Goal: Task Accomplishment & Management: Complete application form

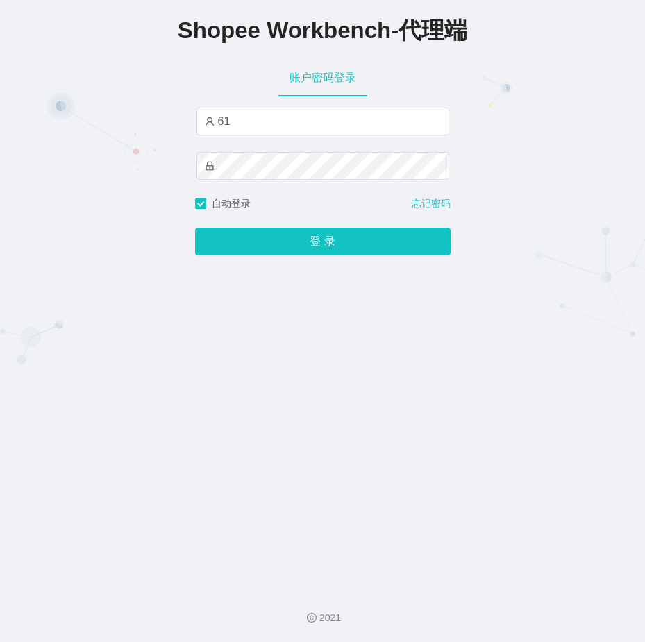
type input "6"
type input "小明"
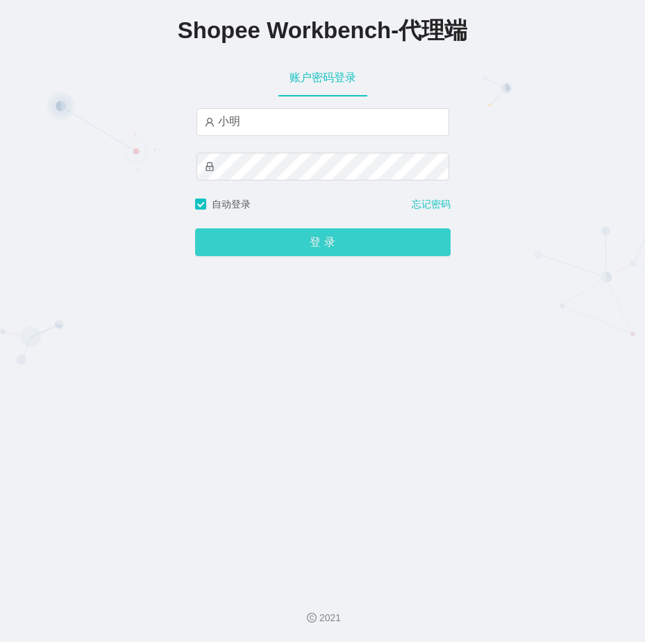
click at [390, 245] on button "登 录" at bounding box center [322, 242] width 255 height 28
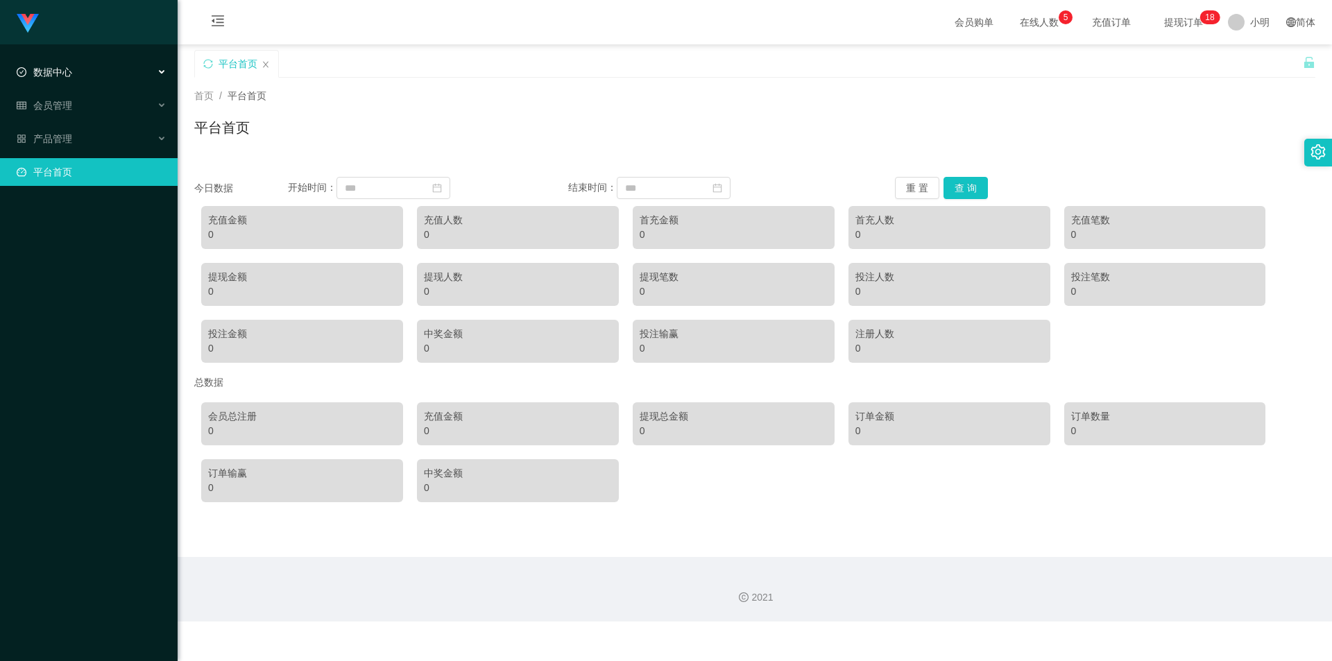
click at [82, 69] on div "数据中心" at bounding box center [89, 72] width 178 height 28
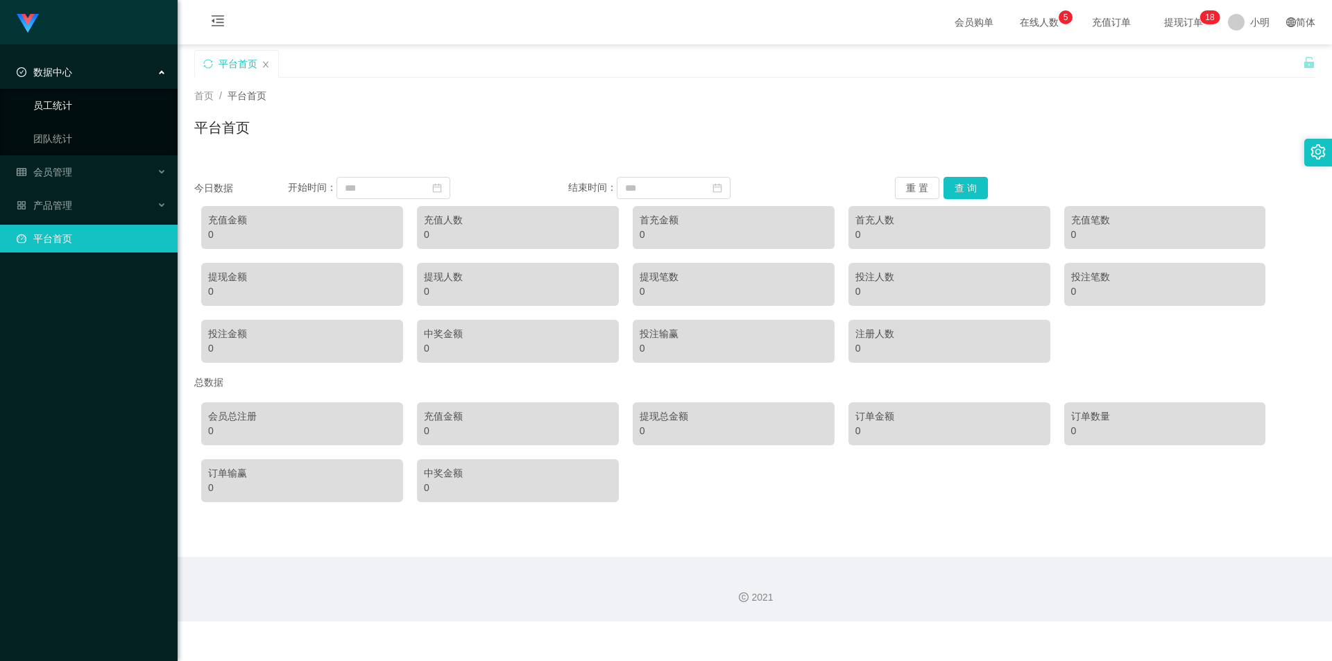
click at [103, 106] on link "员工统计" at bounding box center [99, 106] width 133 height 28
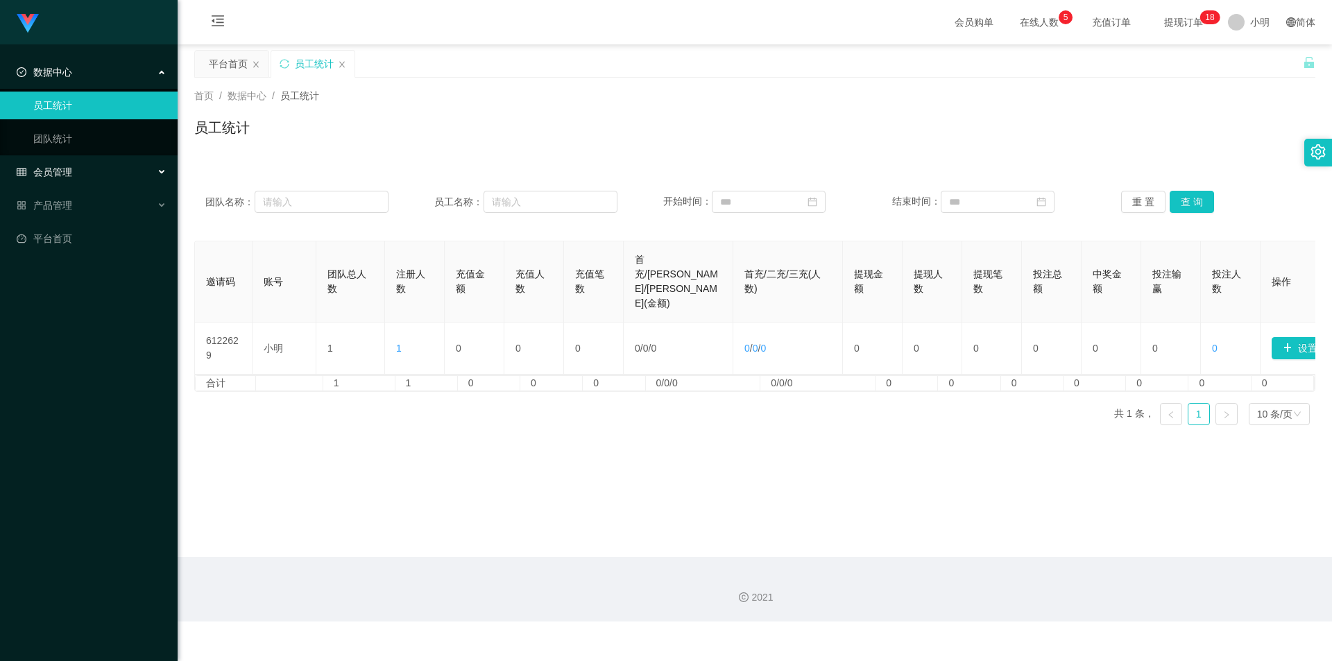
click at [130, 169] on div "会员管理" at bounding box center [89, 172] width 178 height 28
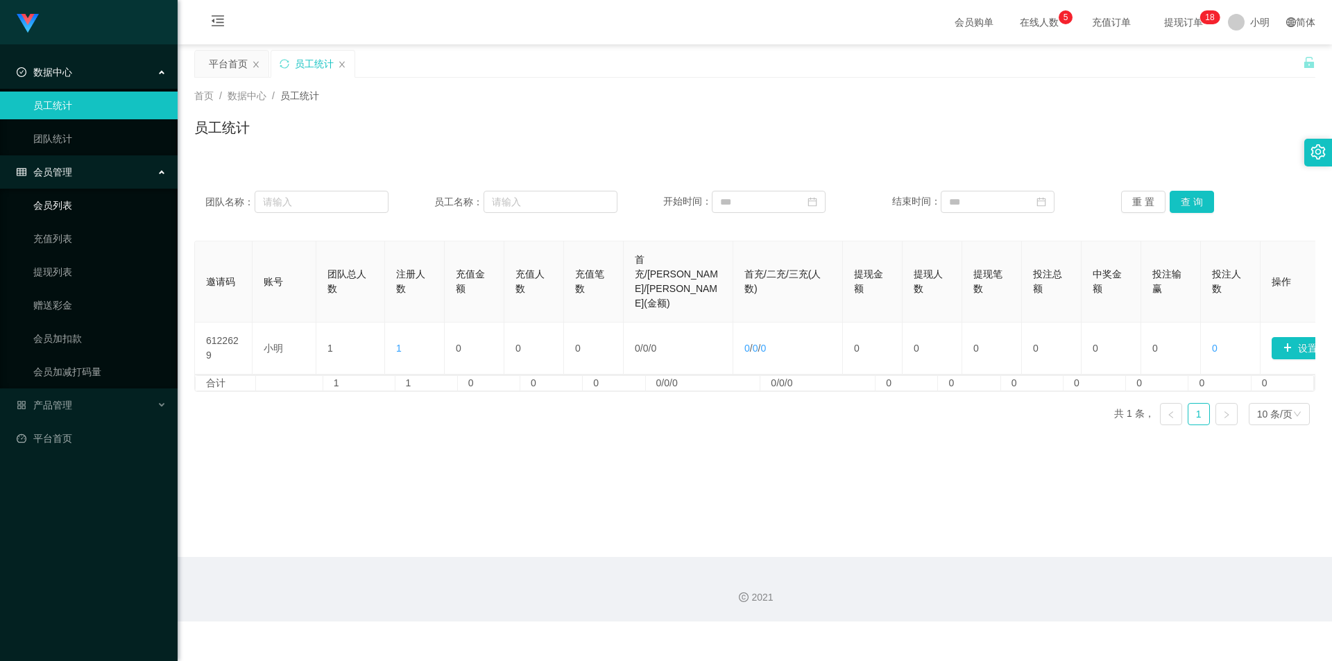
click at [101, 199] on link "会员列表" at bounding box center [99, 206] width 133 height 28
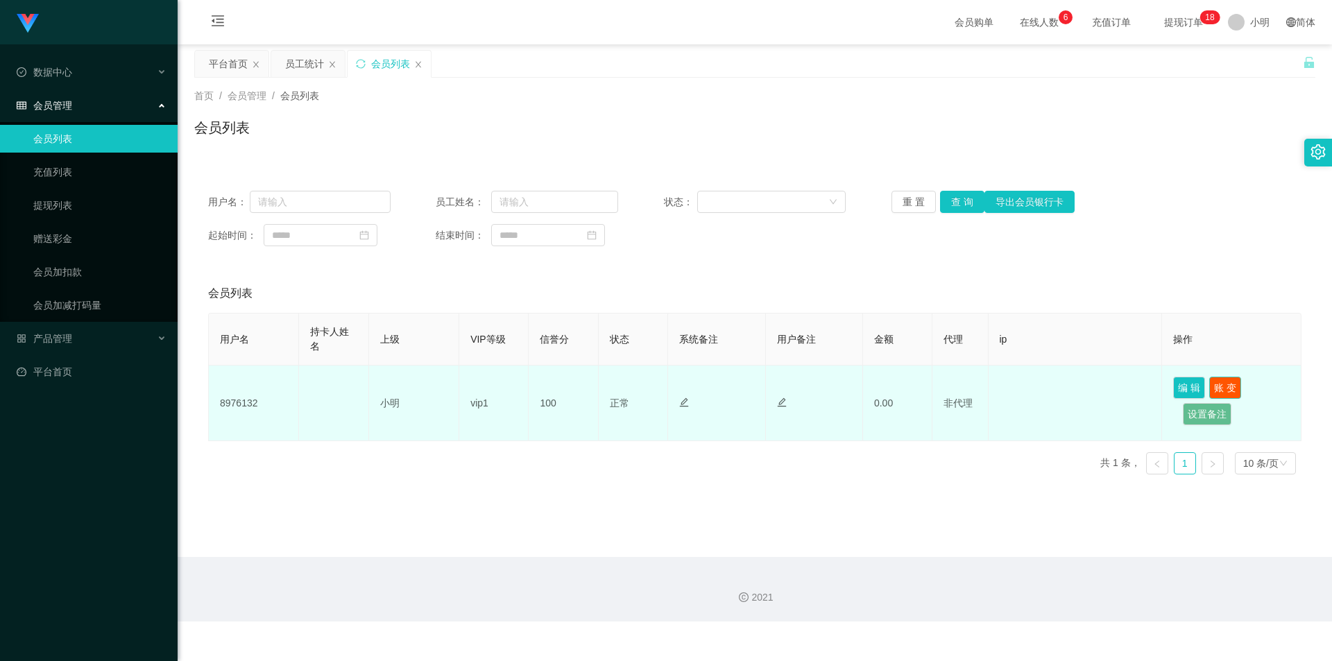
click at [644, 384] on button "账 变" at bounding box center [1226, 388] width 32 height 22
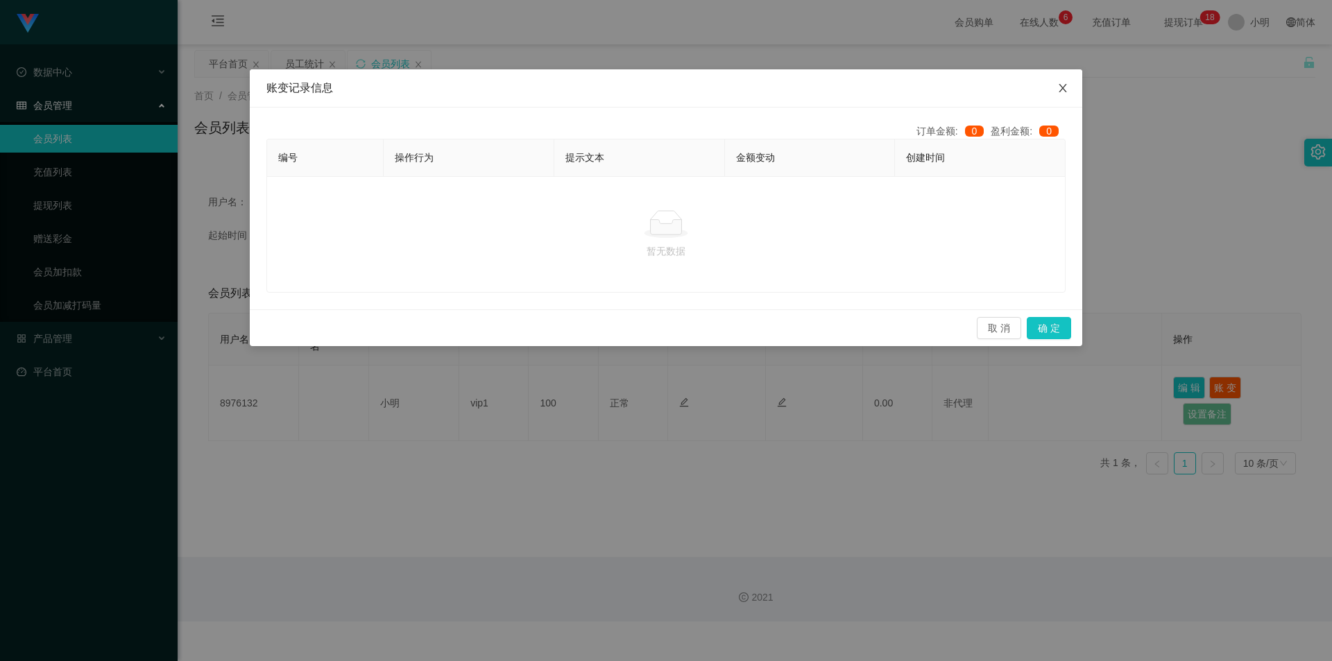
click at [644, 85] on icon "图标: close" at bounding box center [1063, 88] width 11 height 11
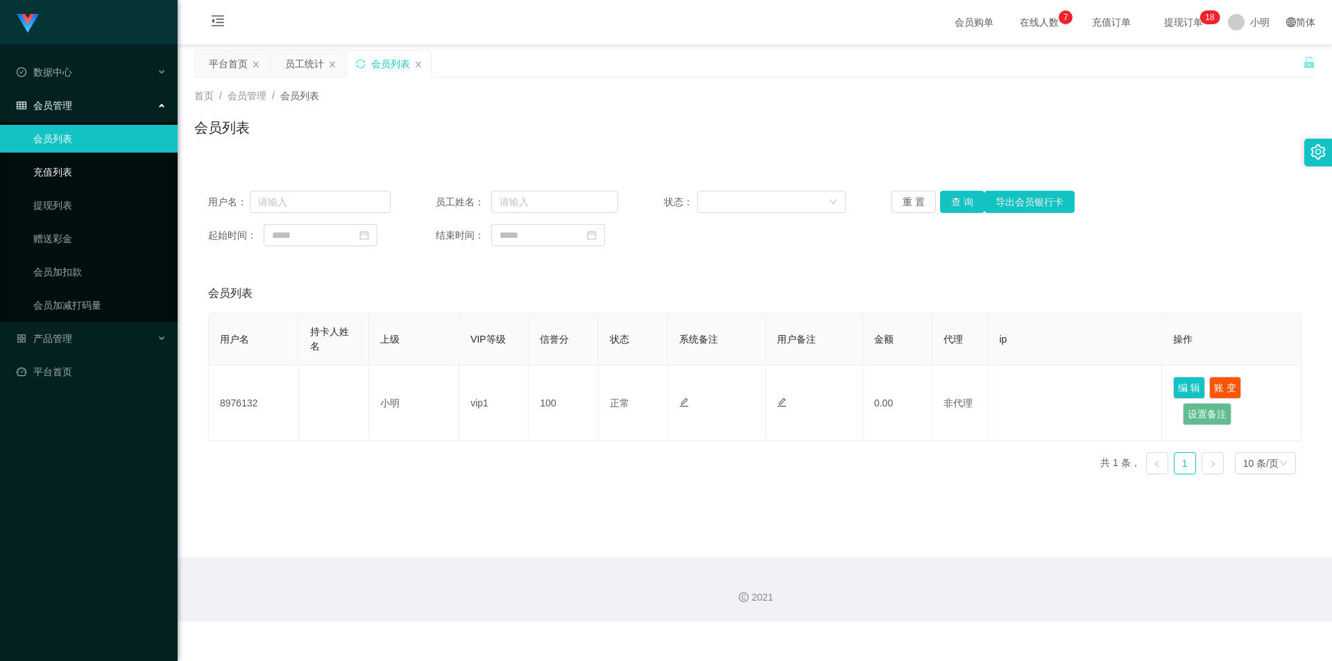
click at [63, 164] on link "充值列表" at bounding box center [99, 172] width 133 height 28
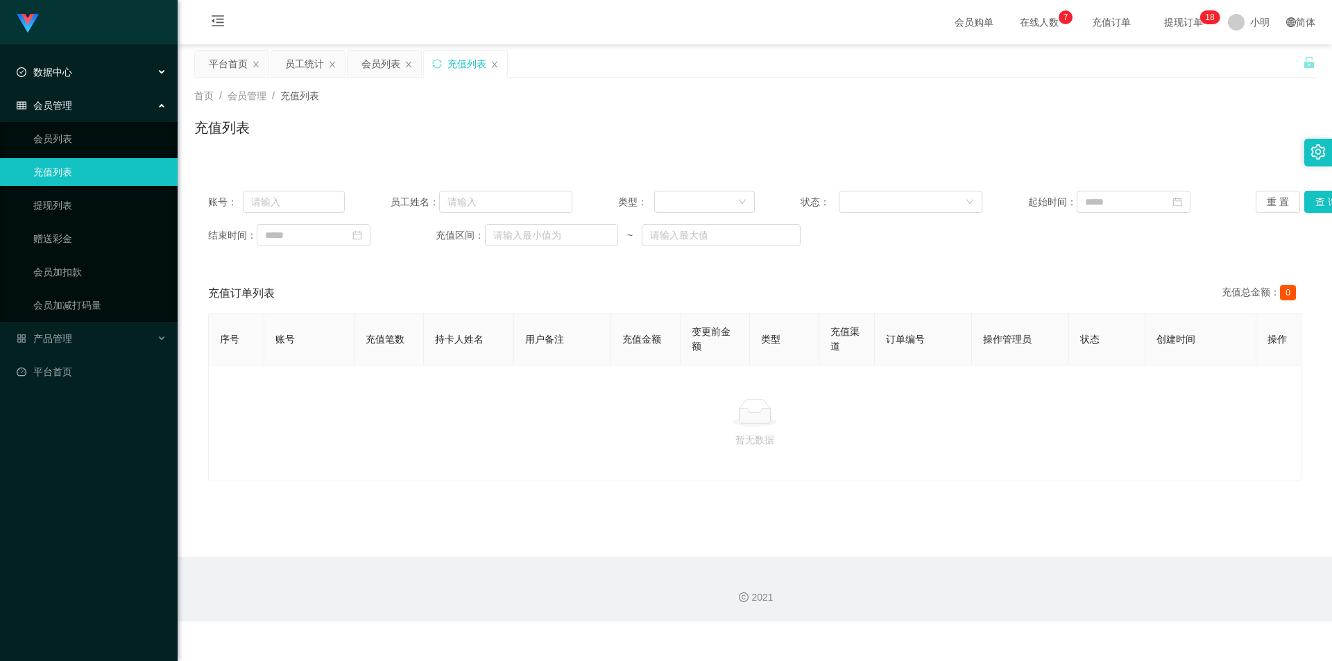
click at [69, 72] on span "数据中心" at bounding box center [45, 72] width 56 height 11
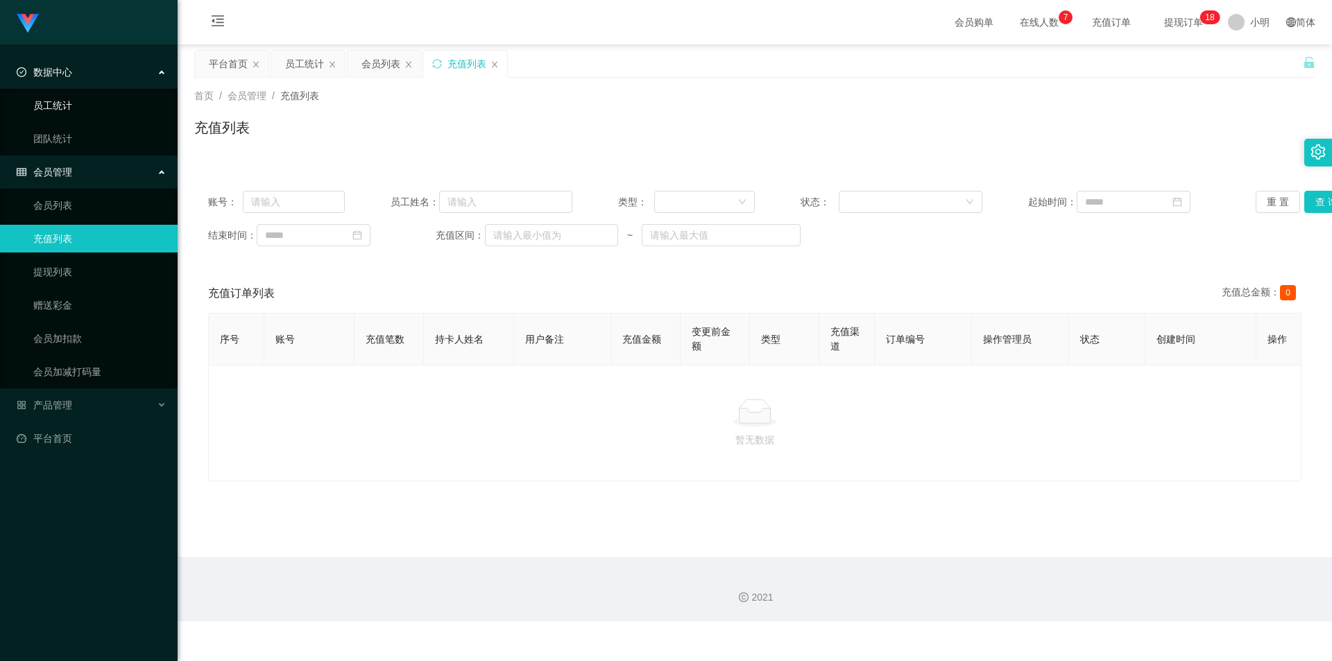
click at [112, 114] on link "员工统计" at bounding box center [99, 106] width 133 height 28
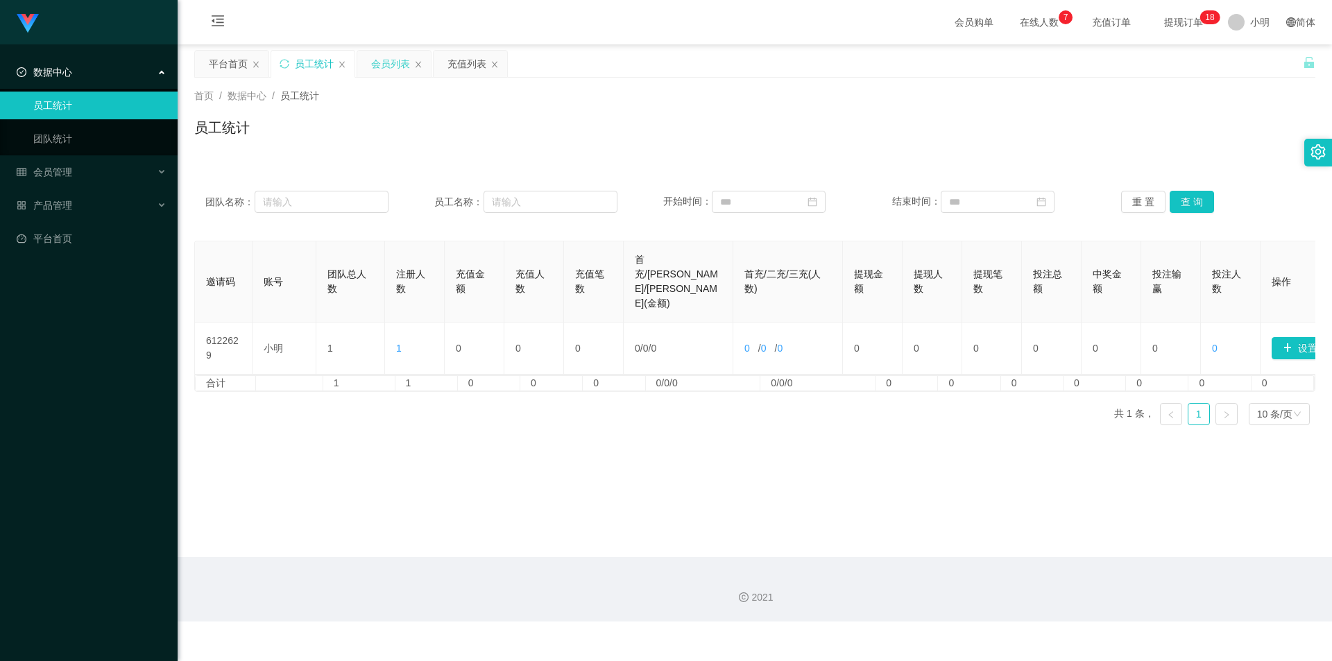
click at [395, 64] on div "会员列表" at bounding box center [390, 64] width 39 height 26
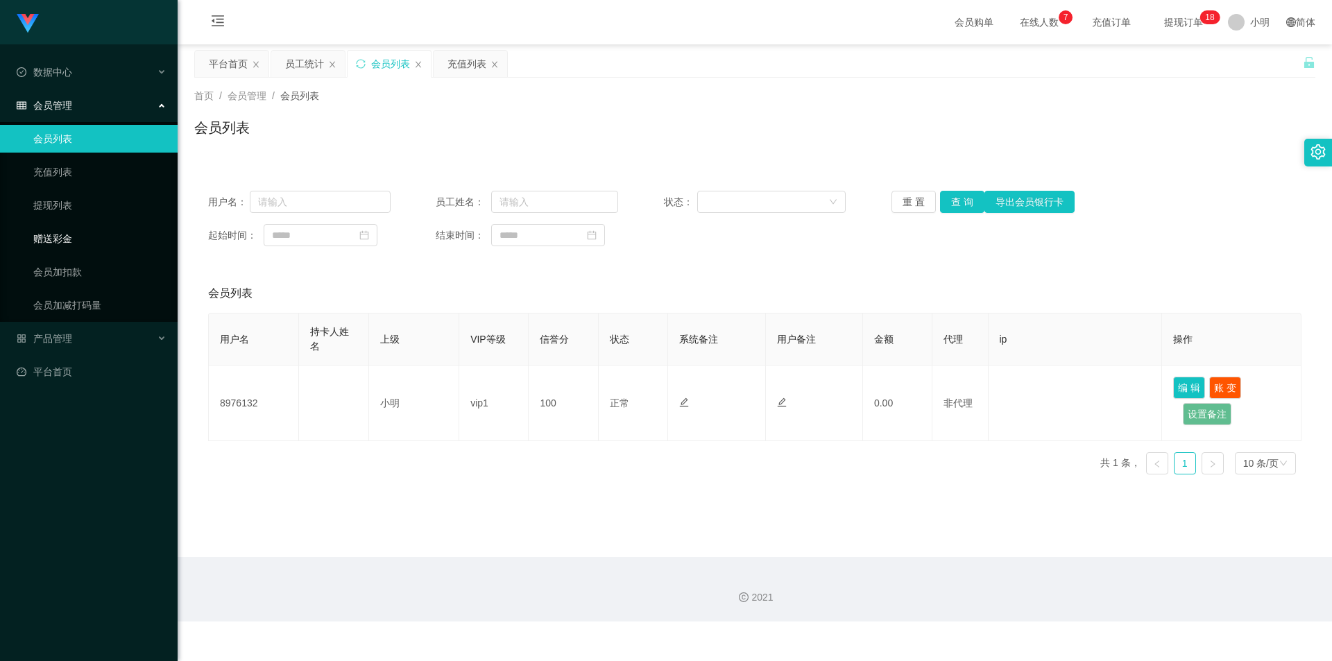
click at [56, 235] on link "赠送彩金" at bounding box center [99, 239] width 133 height 28
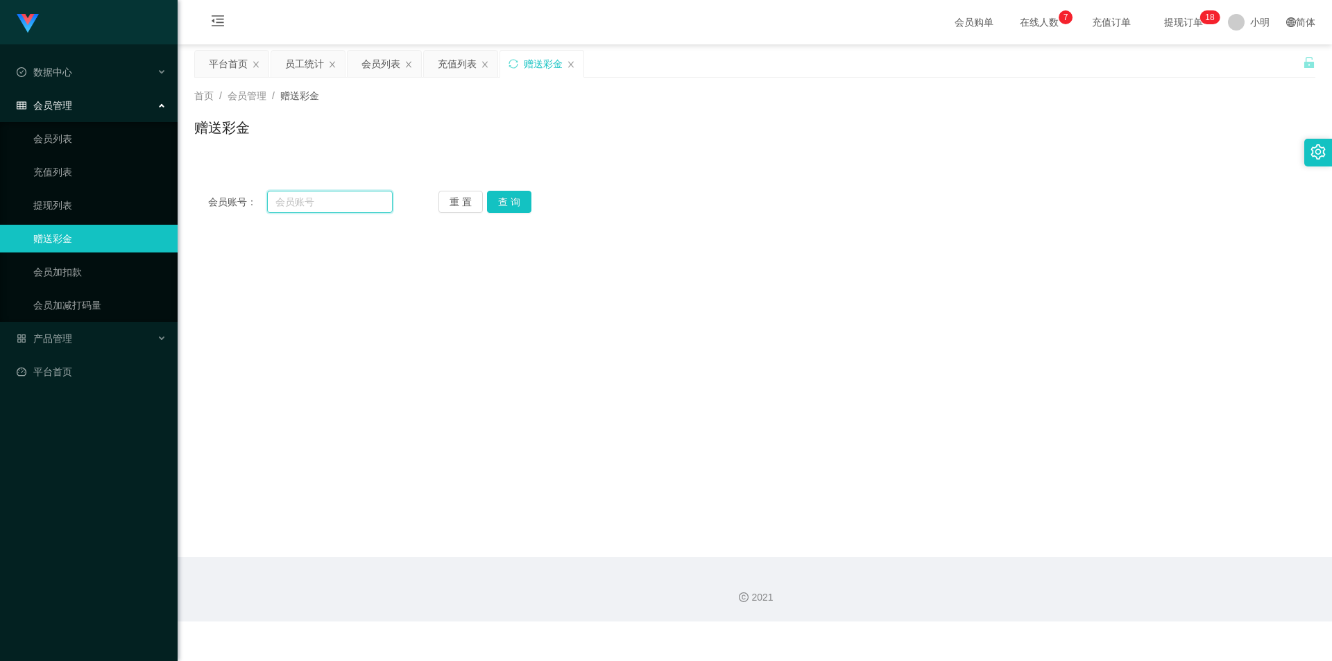
click at [309, 198] on input "text" at bounding box center [330, 202] width 126 height 22
type input "8976132"
click at [519, 198] on button "查 询" at bounding box center [509, 202] width 44 height 22
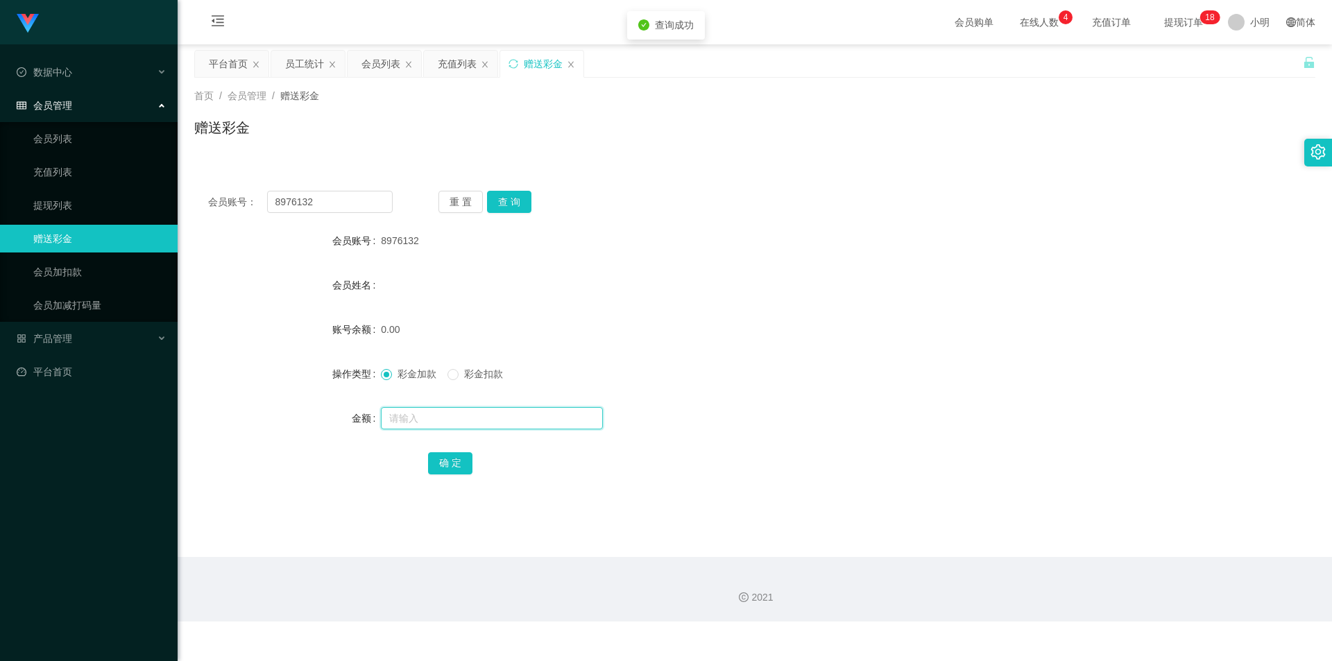
click at [407, 417] on input "text" at bounding box center [492, 418] width 222 height 22
type input "30"
click at [409, 281] on div "会员姓名" at bounding box center [755, 285] width 1122 height 28
click at [355, 289] on label "会员姓名" at bounding box center [356, 285] width 49 height 11
click at [369, 285] on label "会员姓名" at bounding box center [356, 285] width 49 height 11
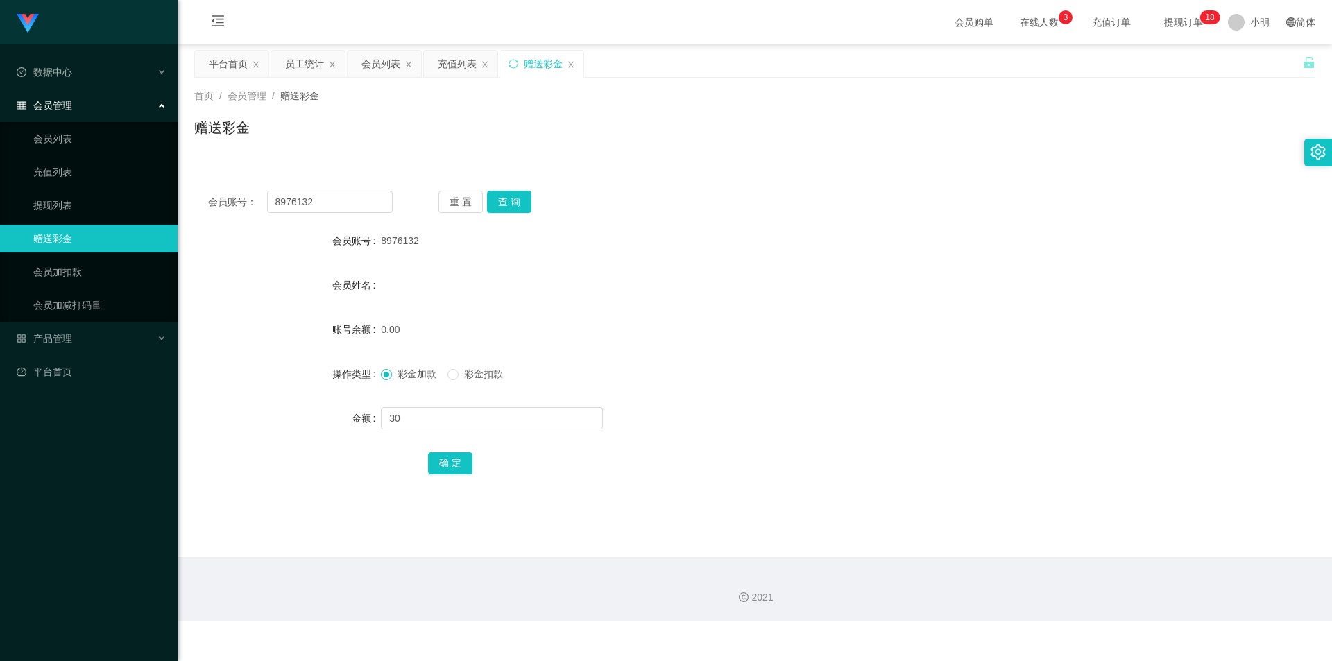
click at [374, 283] on label "会员姓名" at bounding box center [356, 285] width 49 height 11
click at [381, 283] on div "会员姓名" at bounding box center [755, 285] width 1122 height 28
click at [459, 464] on button "确 定" at bounding box center [450, 463] width 44 height 22
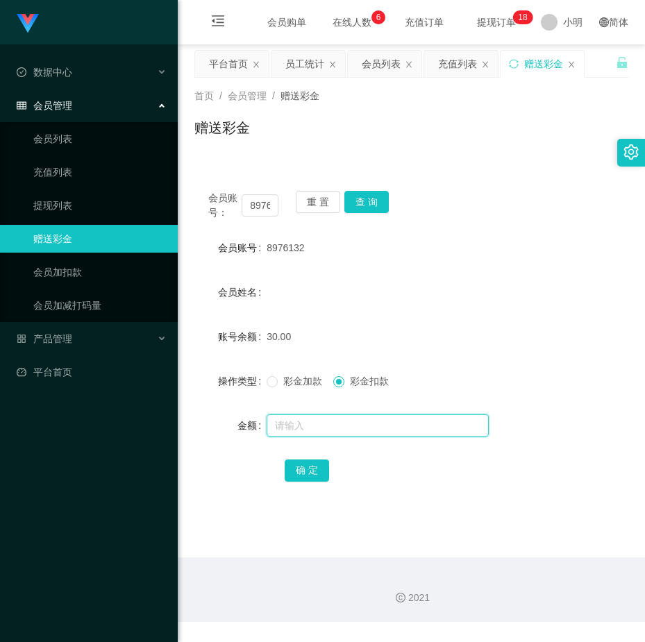
click at [317, 424] on input "text" at bounding box center [377, 425] width 222 height 22
type input "30"
click at [313, 466] on button "确 定" at bounding box center [307, 470] width 44 height 22
click at [298, 424] on input "text" at bounding box center [377, 425] width 222 height 22
type input "15"
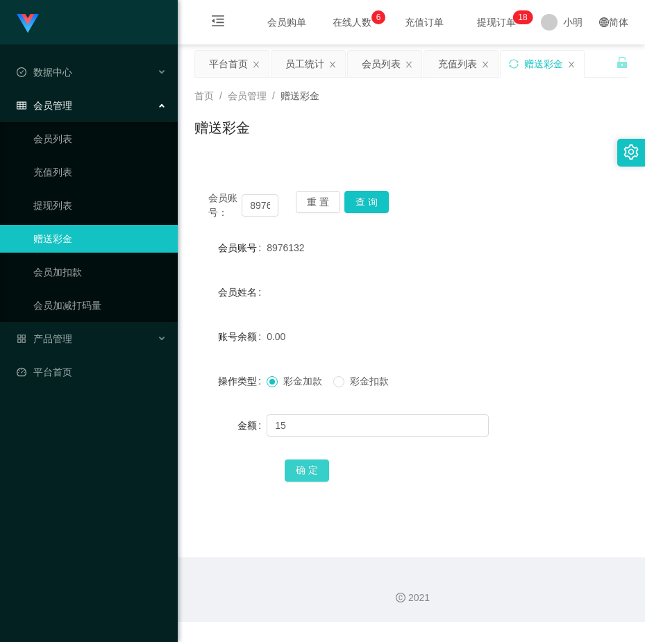
click at [305, 470] on button "确 定" at bounding box center [307, 470] width 44 height 22
click at [287, 337] on span "15.00" at bounding box center [278, 336] width 24 height 11
click at [347, 380] on span "彩金扣款" at bounding box center [369, 380] width 50 height 11
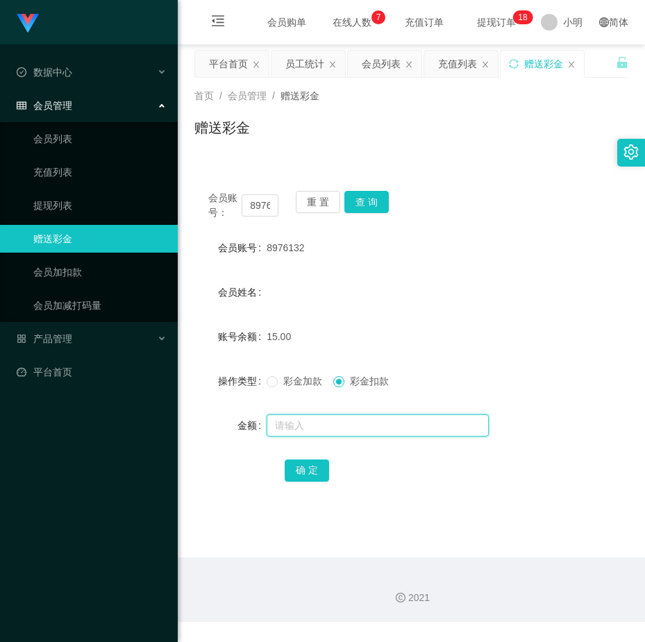
click at [325, 423] on input "text" at bounding box center [377, 425] width 222 height 22
type input "15"
click at [320, 472] on button "确 定" at bounding box center [307, 470] width 44 height 22
click at [305, 421] on input "text" at bounding box center [377, 425] width 222 height 22
type input "30"
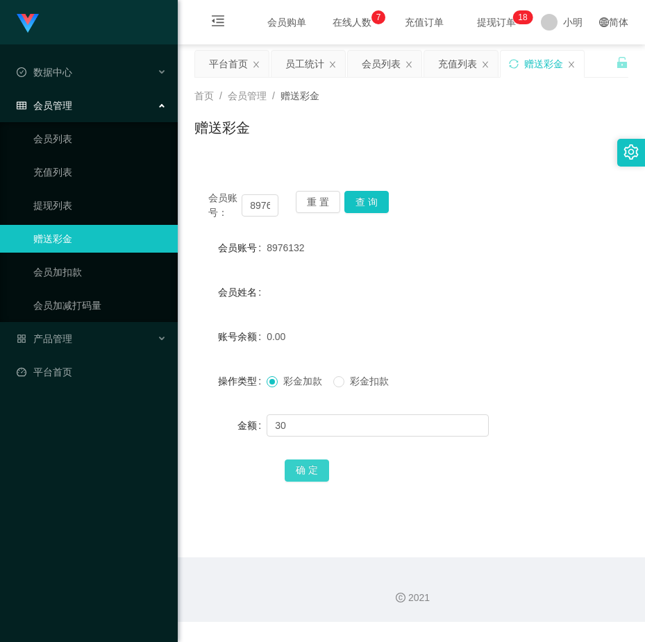
click at [317, 465] on button "确 定" at bounding box center [307, 470] width 44 height 22
